Goal: Find specific page/section

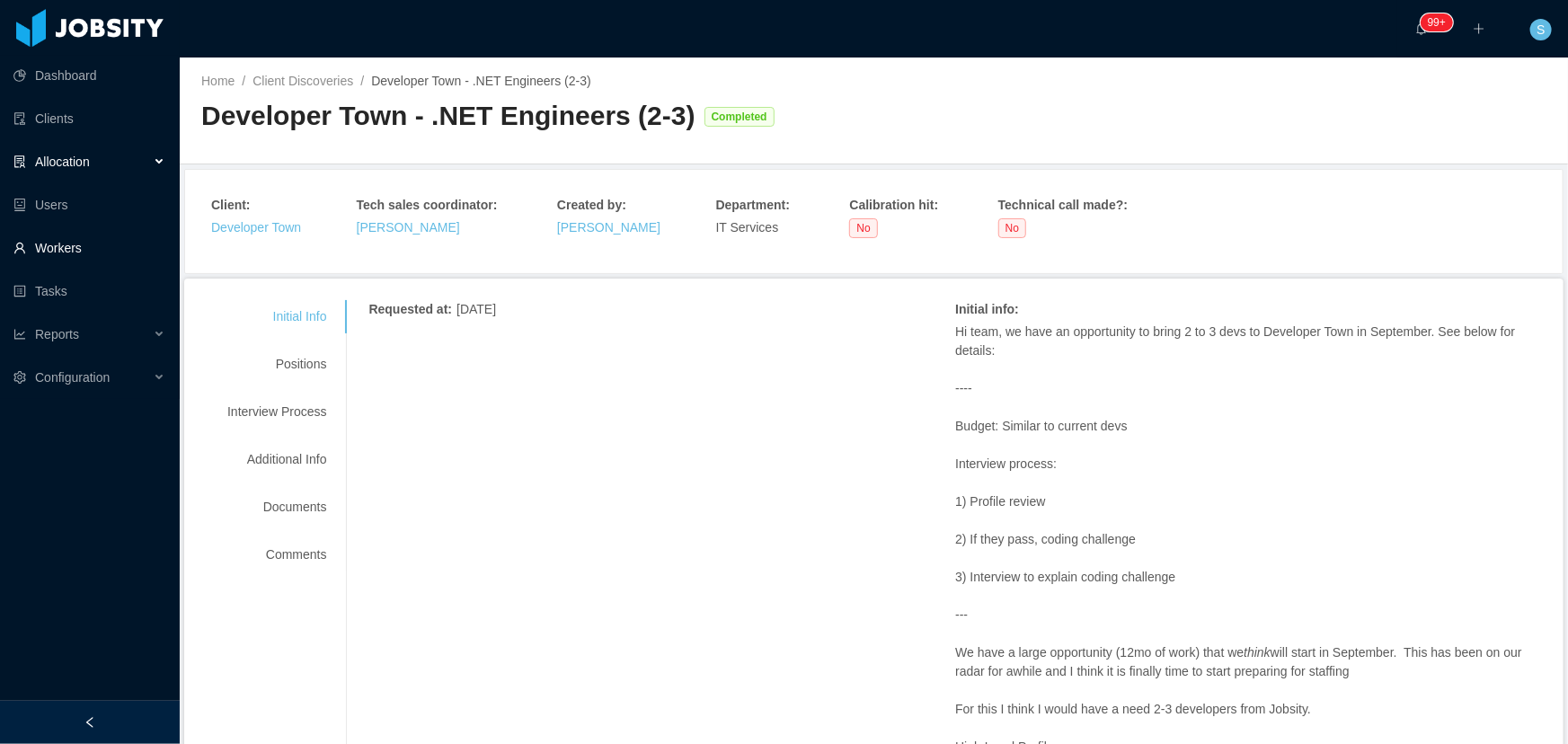
click at [45, 256] on link "Workers" at bounding box center [89, 248] width 152 height 36
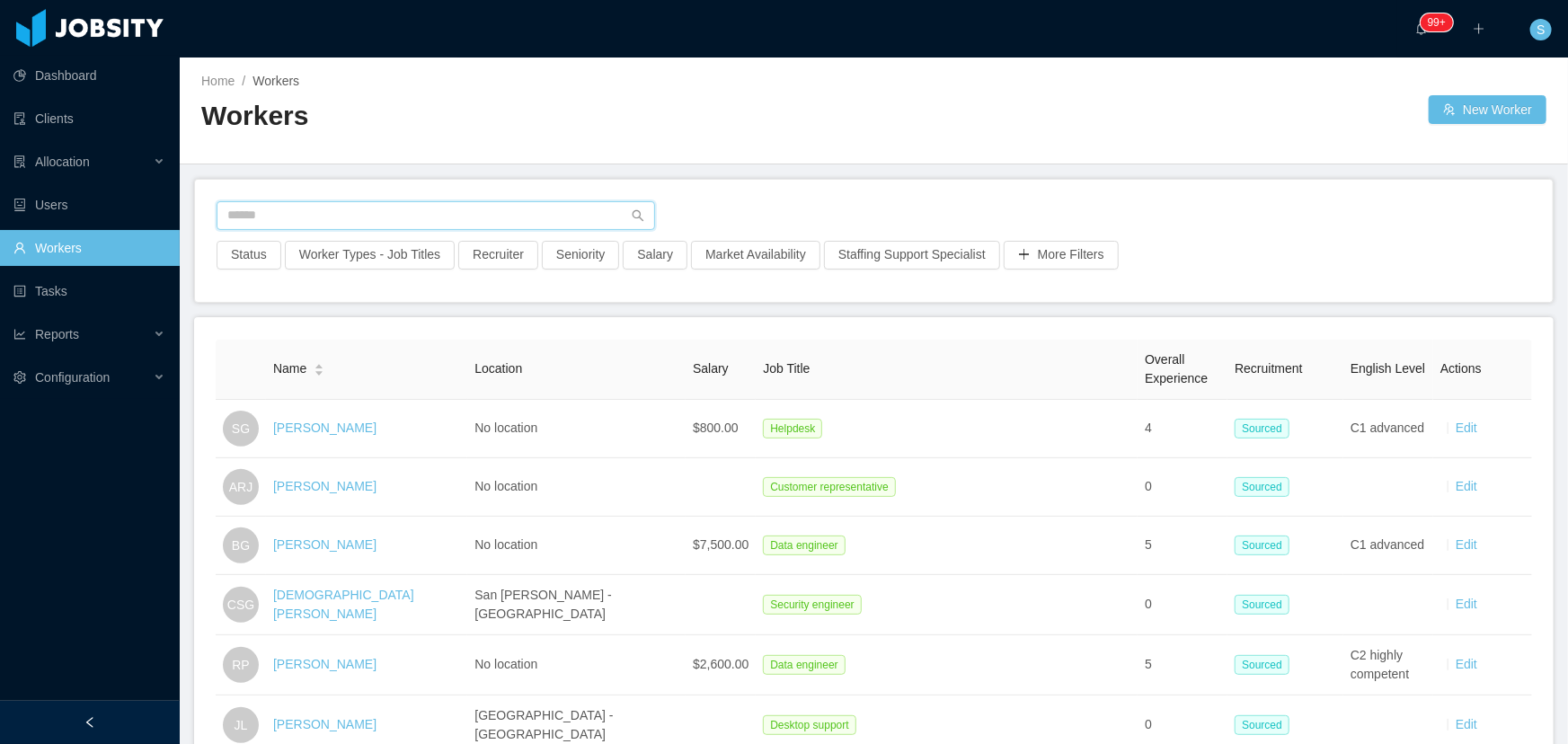
click at [387, 211] on input "text" at bounding box center [436, 216] width 438 height 29
paste input "**********"
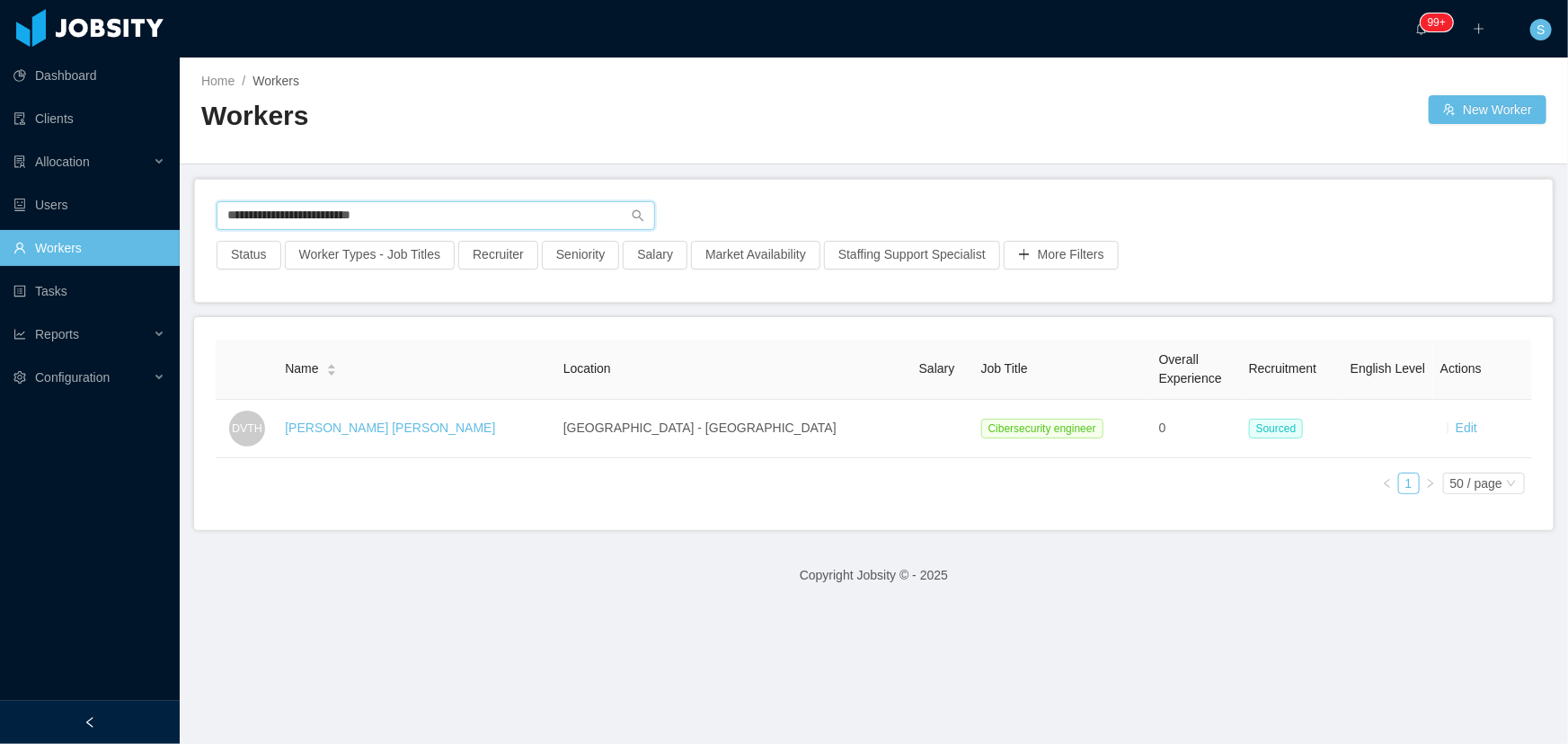
type input "**********"
